Goal: Task Accomplishment & Management: Manage account settings

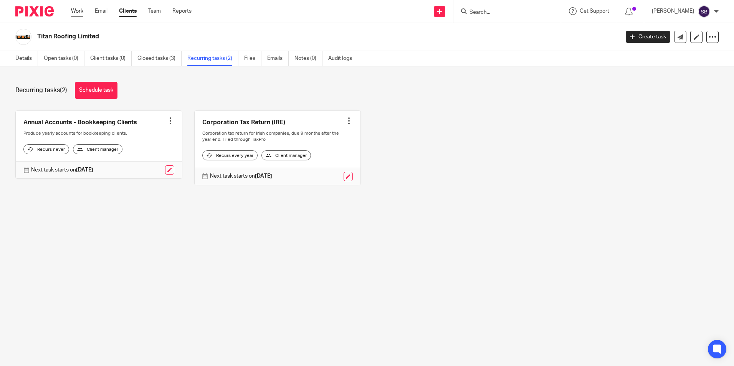
click at [77, 11] on link "Work" at bounding box center [77, 11] width 12 height 8
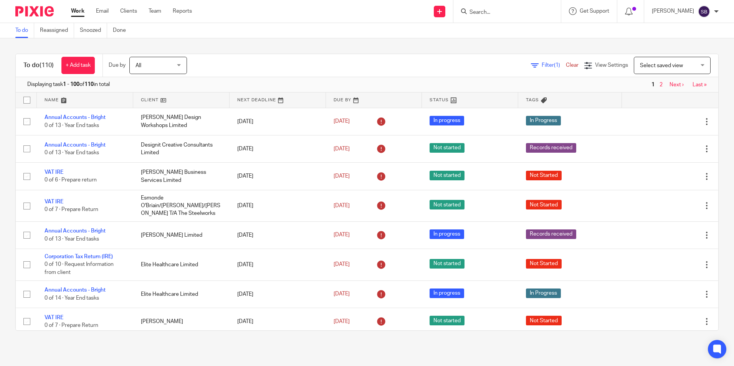
click at [490, 9] on input "Search" at bounding box center [502, 12] width 69 height 7
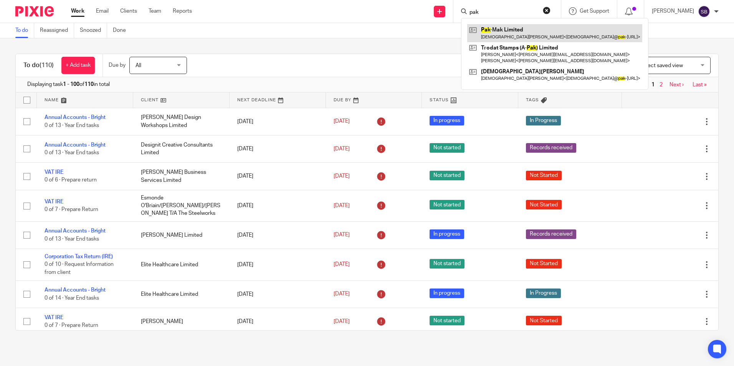
type input "pak"
click at [515, 31] on link at bounding box center [554, 33] width 175 height 18
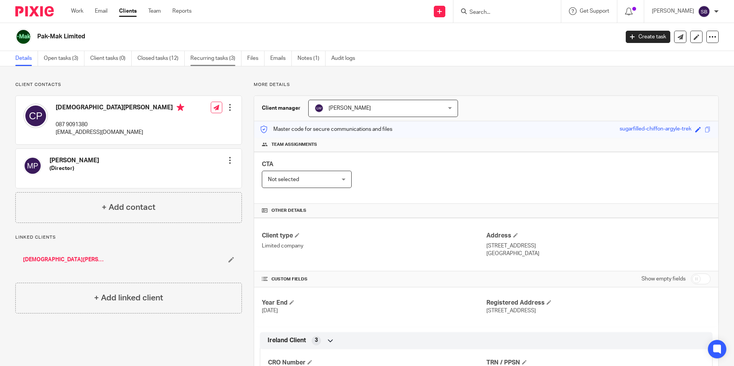
click at [228, 56] on link "Recurring tasks (3)" at bounding box center [215, 58] width 51 height 15
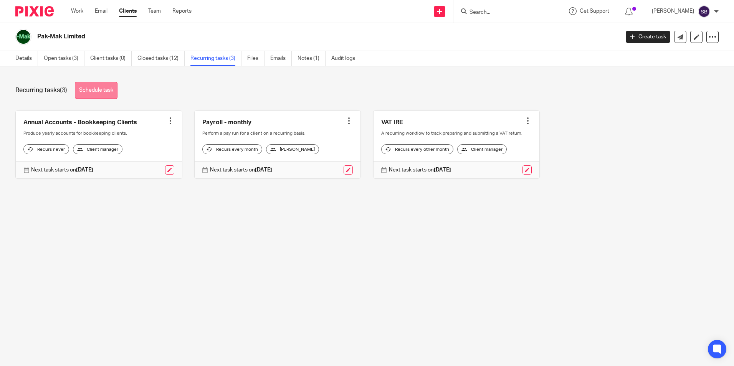
click at [97, 90] on link "Schedule task" at bounding box center [96, 90] width 43 height 17
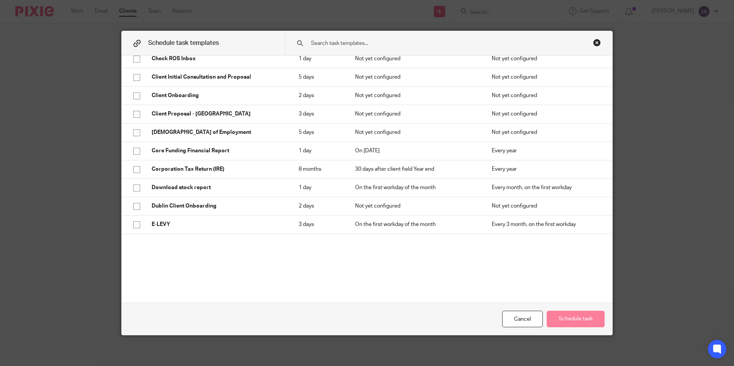
scroll to position [338, 0]
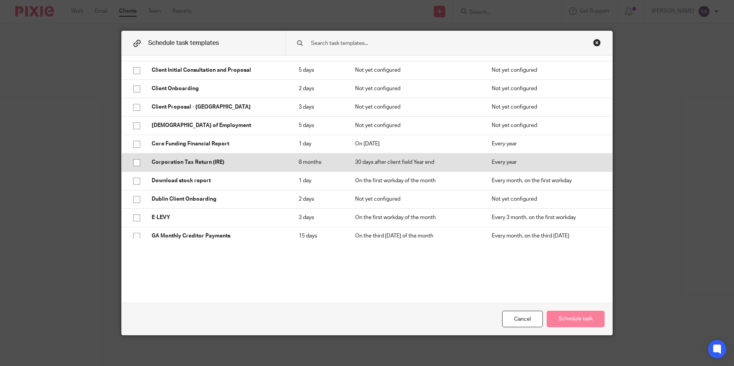
click at [135, 164] on input "checkbox" at bounding box center [136, 162] width 15 height 15
checkbox input "true"
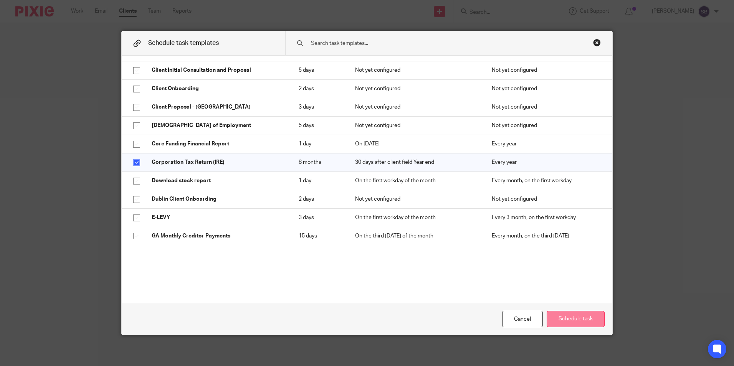
click at [567, 317] on button "Schedule task" at bounding box center [575, 319] width 58 height 16
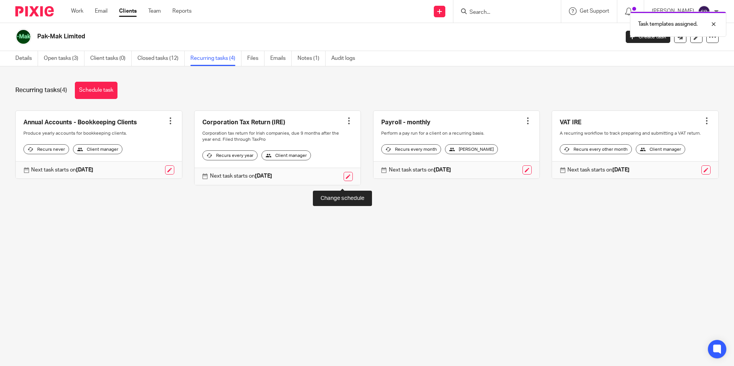
click at [343, 179] on link at bounding box center [347, 176] width 9 height 9
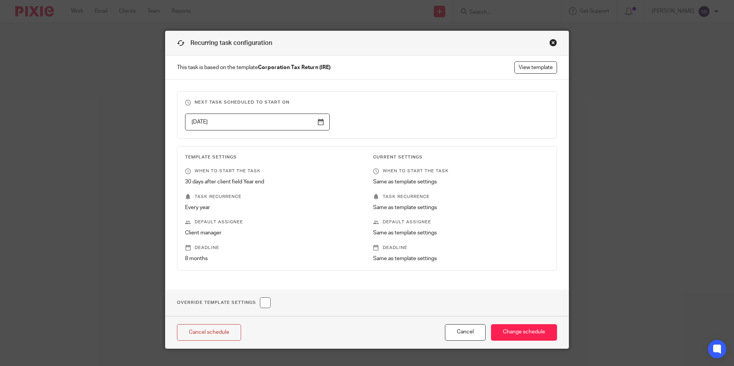
click at [315, 121] on input "[DATE]" at bounding box center [257, 122] width 145 height 17
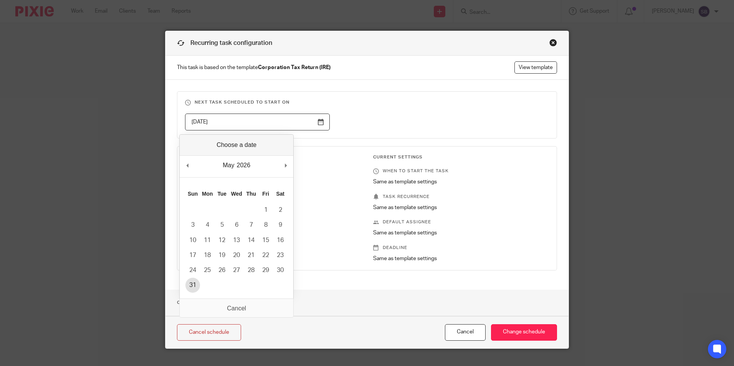
type input "[DATE]"
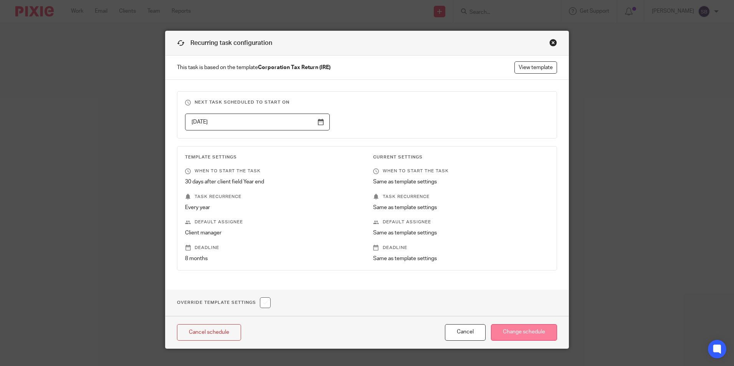
click at [534, 332] on input "Change schedule" at bounding box center [524, 332] width 66 height 16
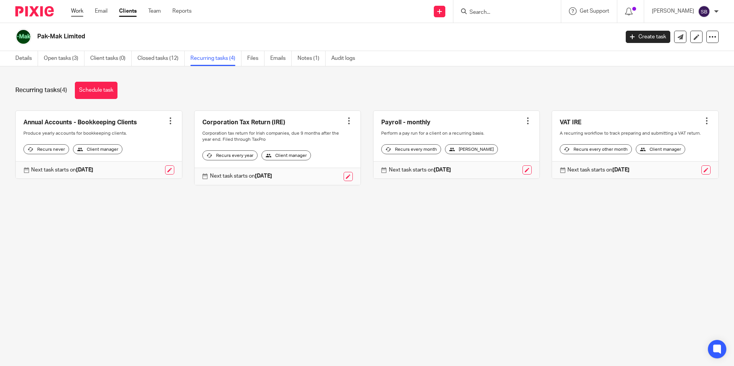
click at [79, 10] on link "Work" at bounding box center [77, 11] width 12 height 8
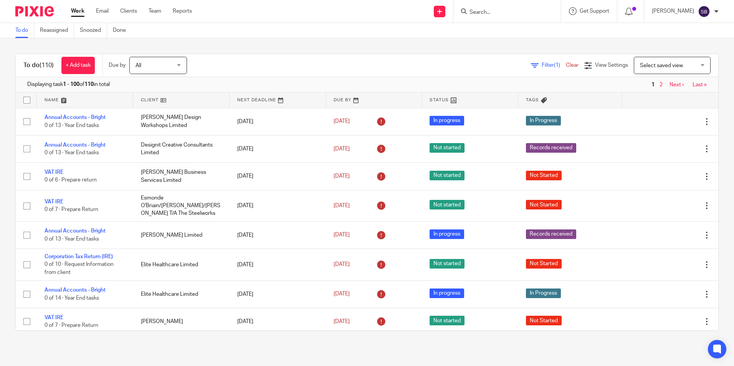
click at [494, 11] on input "Search" at bounding box center [502, 12] width 69 height 7
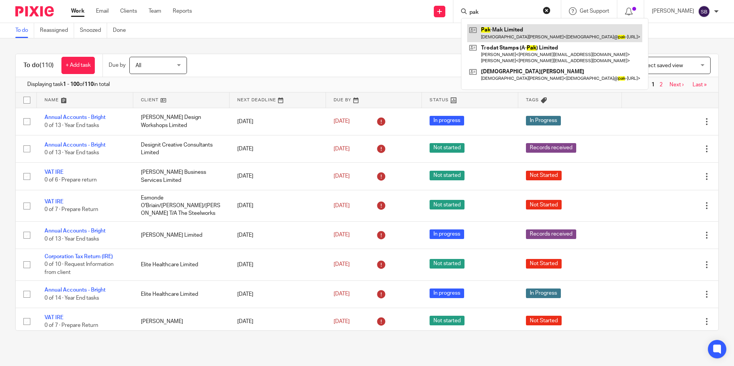
type input "pak"
click at [518, 30] on link at bounding box center [554, 33] width 175 height 18
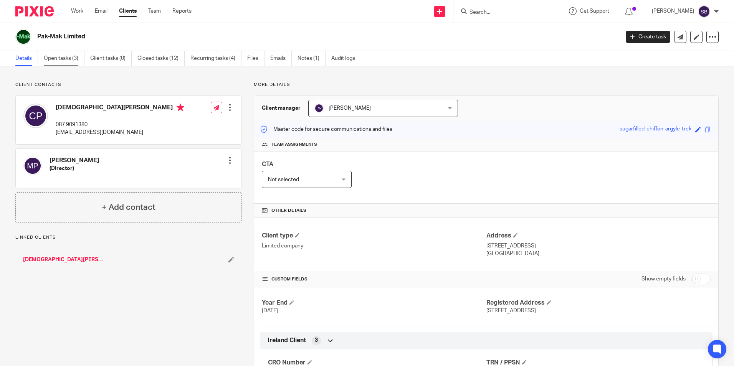
click at [61, 55] on link "Open tasks (3)" at bounding box center [64, 58] width 41 height 15
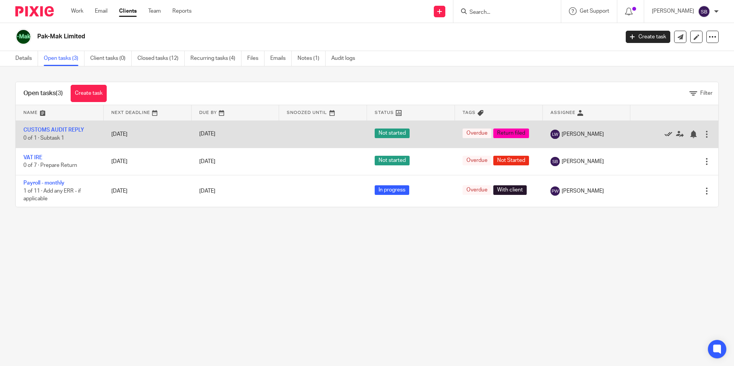
click at [664, 132] on icon at bounding box center [668, 134] width 8 height 8
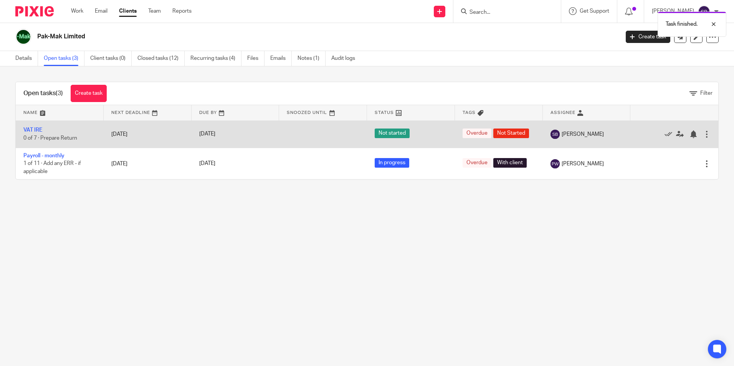
click at [493, 130] on span "Not Started" at bounding box center [511, 134] width 36 height 10
click at [39, 129] on link "VAT IRE" at bounding box center [32, 129] width 19 height 5
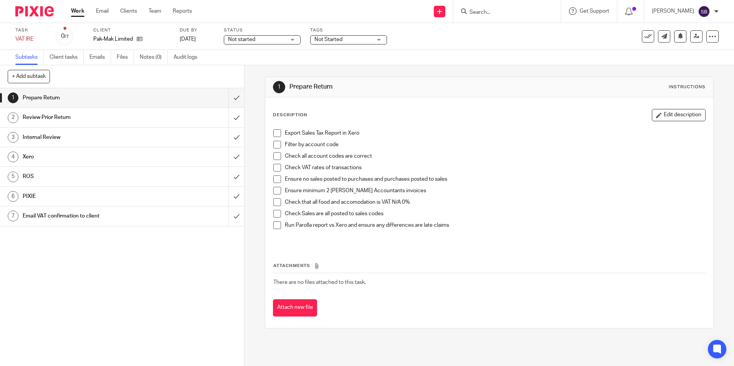
click at [378, 39] on div "Not Started" at bounding box center [348, 39] width 77 height 9
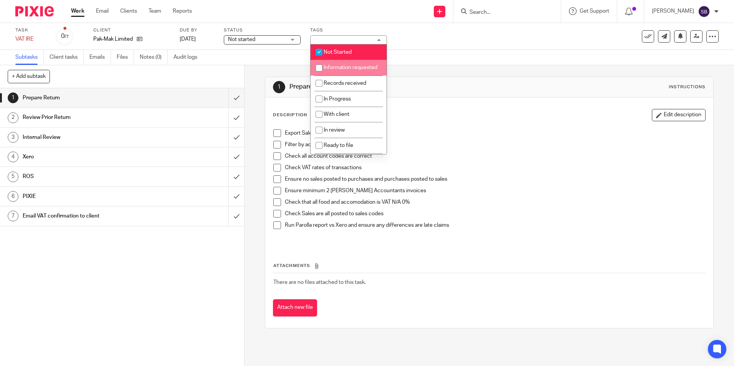
scroll to position [54, 0]
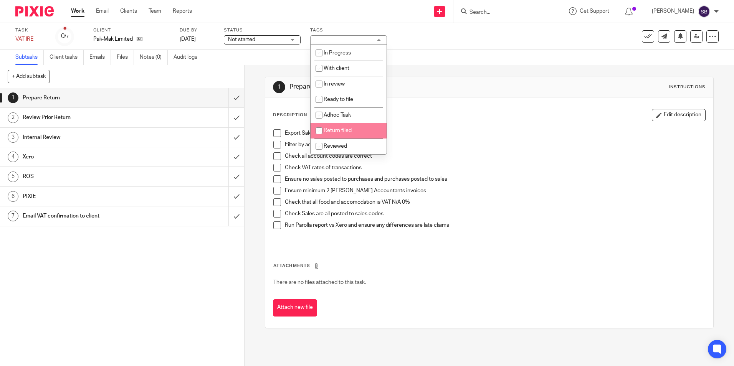
click at [317, 130] on input "checkbox" at bounding box center [319, 131] width 15 height 15
checkbox input "true"
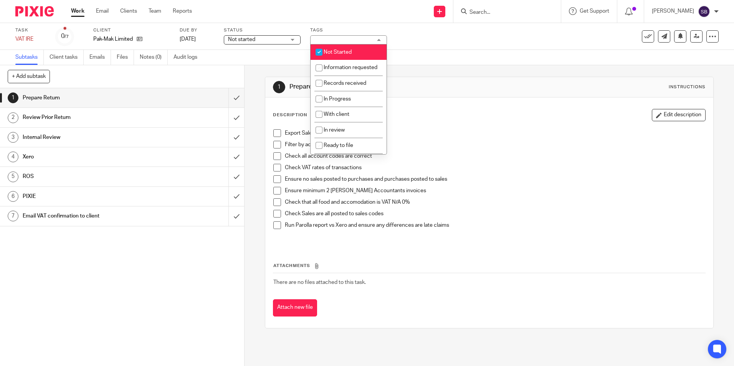
click at [318, 51] on input "checkbox" at bounding box center [319, 52] width 15 height 15
checkbox input "false"
click at [84, 9] on link "Work" at bounding box center [77, 11] width 13 height 8
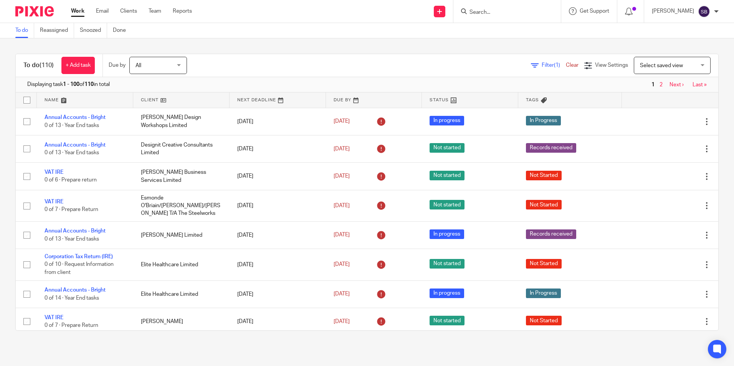
click at [486, 12] on input "Search" at bounding box center [502, 12] width 69 height 7
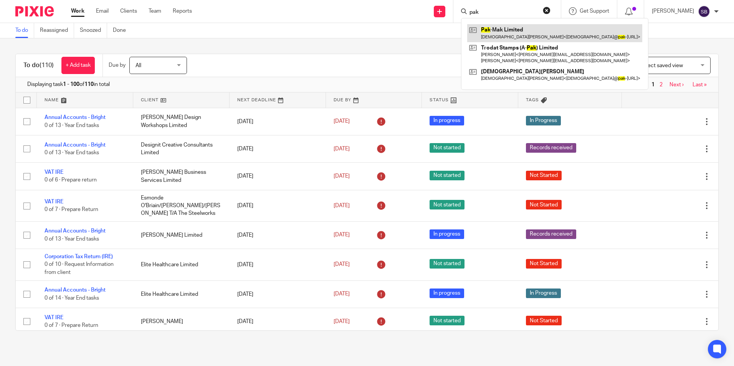
type input "pak"
click at [518, 28] on link at bounding box center [554, 33] width 175 height 18
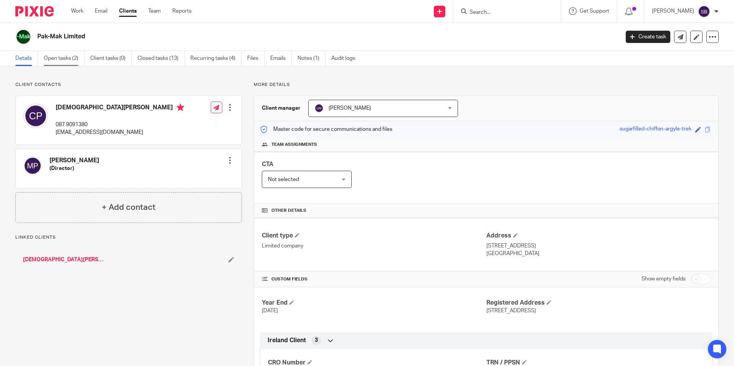
click at [63, 58] on link "Open tasks (2)" at bounding box center [64, 58] width 41 height 15
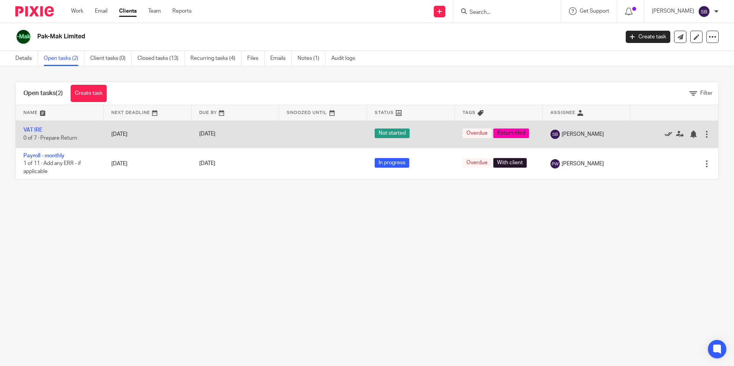
click at [664, 132] on icon at bounding box center [668, 134] width 8 height 8
